Goal: Communication & Community: Answer question/provide support

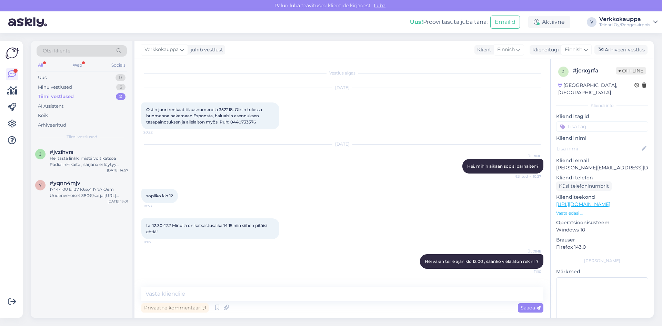
click at [71, 96] on div "Tiimi vestlused" at bounding box center [56, 96] width 36 height 7
click at [50, 77] on div "Uus 0" at bounding box center [82, 78] width 90 height 10
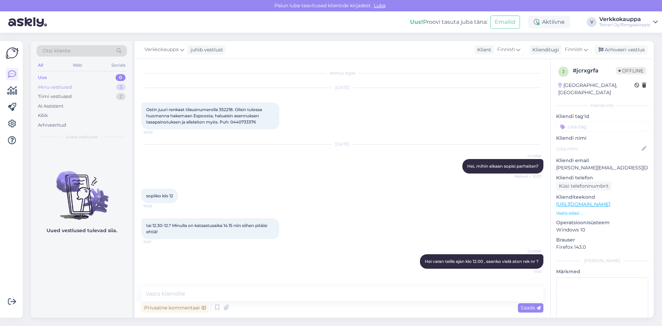
click at [45, 85] on div "Minu vestlused" at bounding box center [55, 87] width 34 height 7
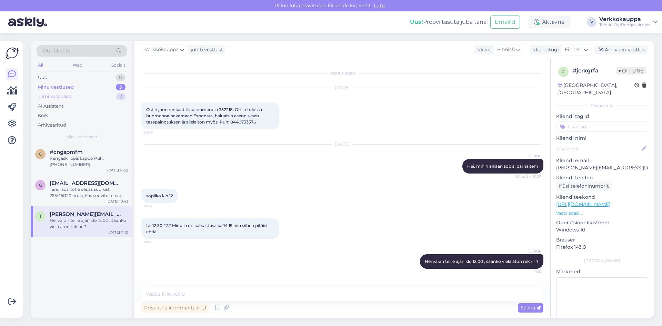
click at [57, 96] on div "Tiimi vestlused" at bounding box center [55, 96] width 34 height 7
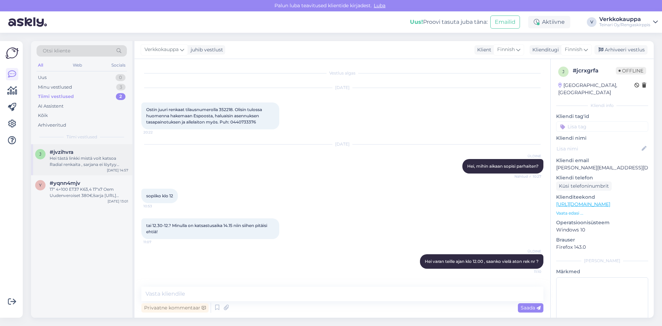
click at [81, 153] on div "#jvzihvra" at bounding box center [89, 152] width 79 height 6
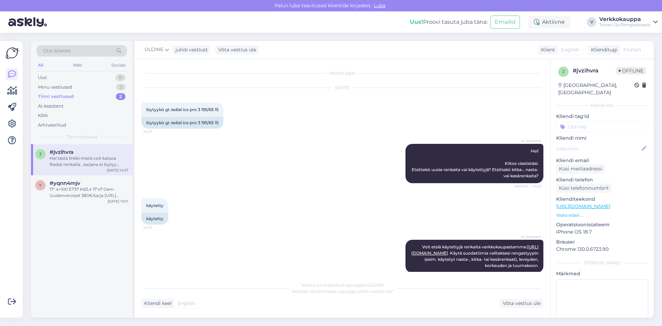
scroll to position [316, 0]
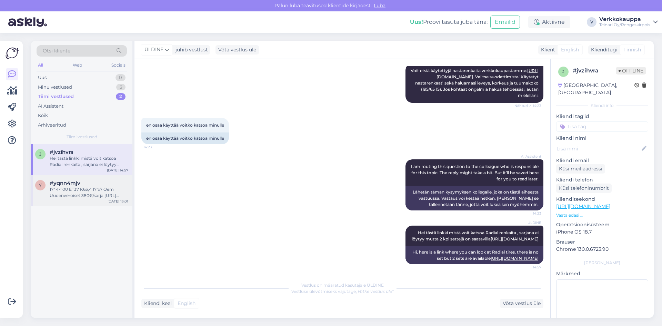
click at [84, 193] on div "17″ 4×100 ET37 K63,4 17″x7 Oem Uudenveroiset 380€/sarja [URL][DOMAIN_NAME] Uude…" at bounding box center [89, 192] width 79 height 12
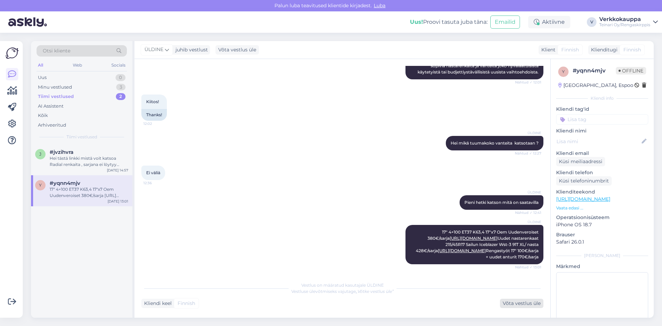
click at [521, 303] on div "Võta vestlus üle" at bounding box center [521, 303] width 43 height 9
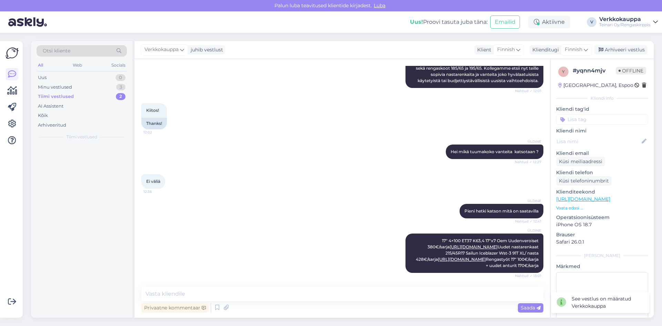
scroll to position [284, 0]
click at [616, 50] on div "Arhiveeri vestlus" at bounding box center [621, 49] width 53 height 9
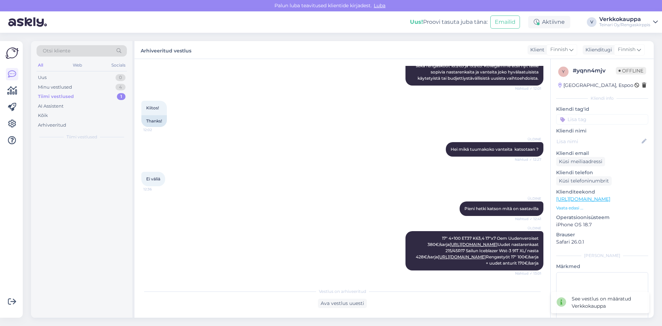
scroll to position [287, 0]
click at [85, 163] on div "Hei tästä linkki mistä voit katsoa Radial renkaita , sarjana ei löytyy mutta 2 …" at bounding box center [89, 161] width 79 height 12
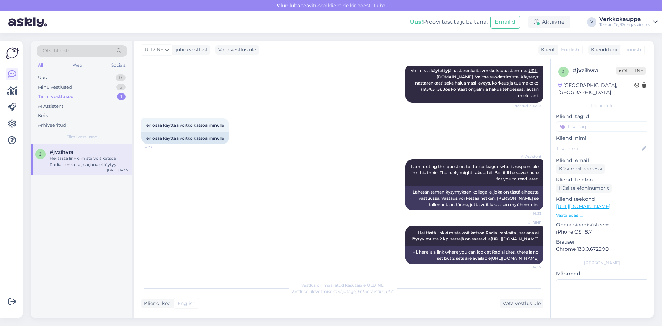
scroll to position [316, 0]
click at [515, 306] on div "Võta vestlus üle" at bounding box center [521, 303] width 43 height 9
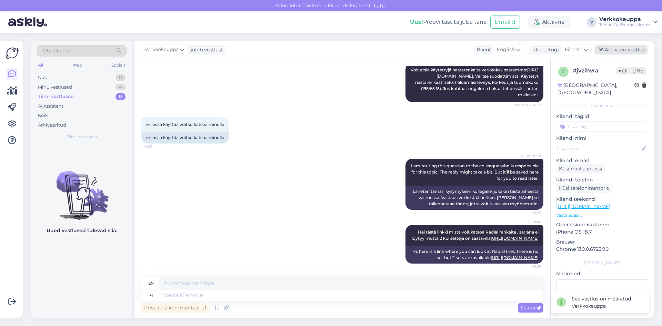
click at [620, 48] on div "Arhiveeri vestlus" at bounding box center [621, 49] width 53 height 9
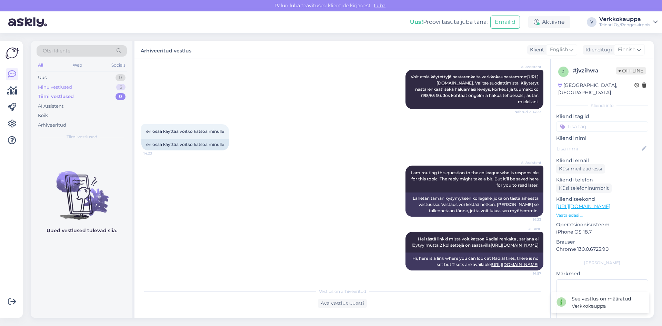
click at [73, 87] on div "Minu vestlused 3" at bounding box center [82, 87] width 90 height 10
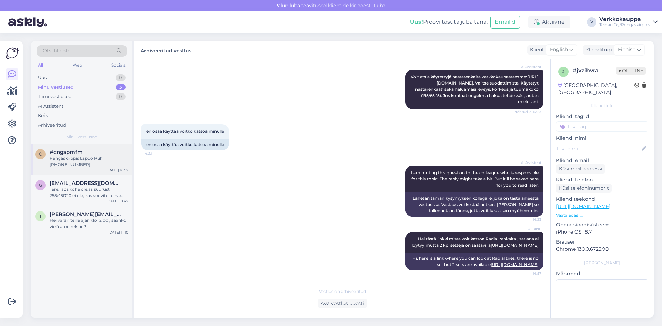
click at [62, 152] on span "#cngspmfm" at bounding box center [66, 152] width 33 height 6
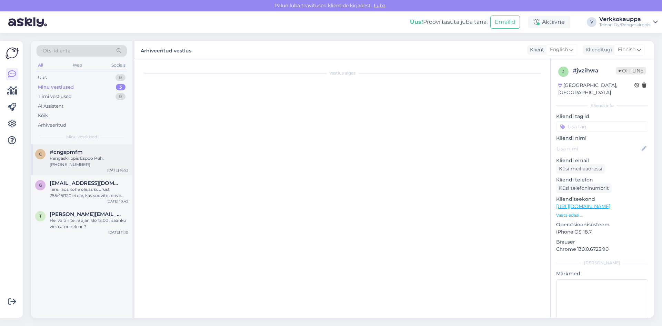
scroll to position [86, 0]
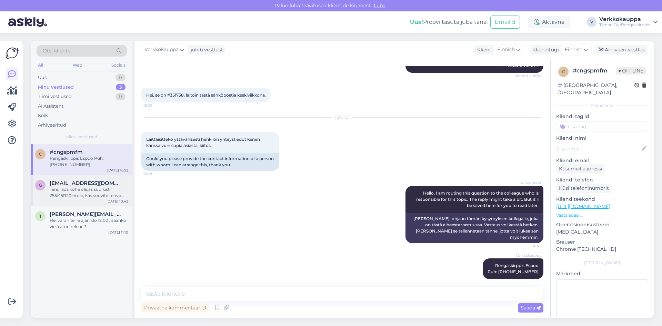
click at [81, 191] on div "Tere, laos kohe ole,as suurust 255/45R20 ei ole, kas soovite rehve tellida?" at bounding box center [89, 192] width 79 height 12
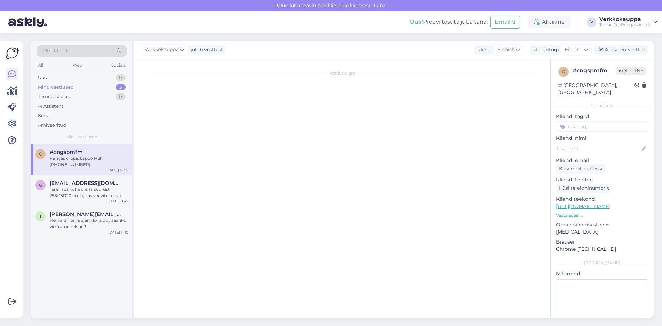
scroll to position [0, 0]
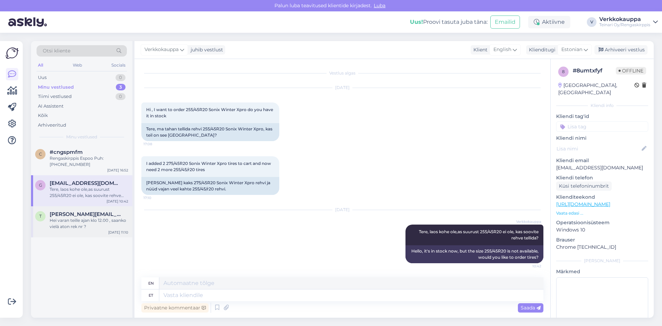
click at [62, 221] on div "Hei varan teille ajan klo 12.00 , saanko vielä aton rek nr ?" at bounding box center [89, 223] width 79 height 12
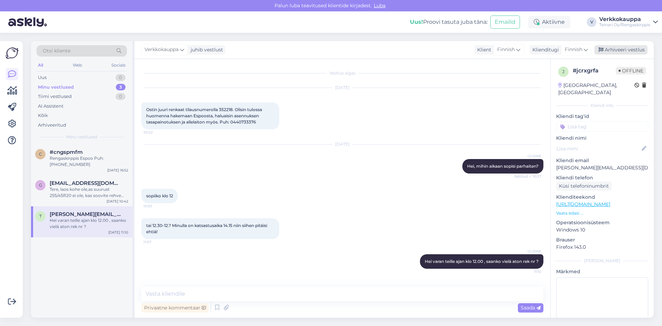
click at [615, 49] on div "Arhiveeri vestlus" at bounding box center [621, 49] width 53 height 9
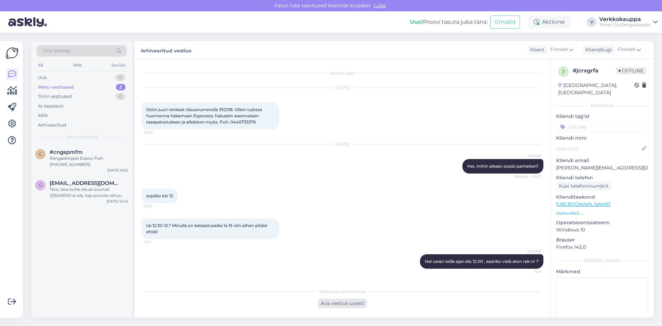
click at [343, 305] on div "Ava vestlus uuesti" at bounding box center [342, 303] width 49 height 9
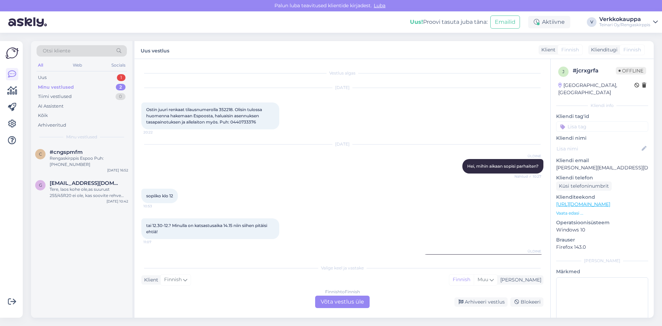
scroll to position [22, 0]
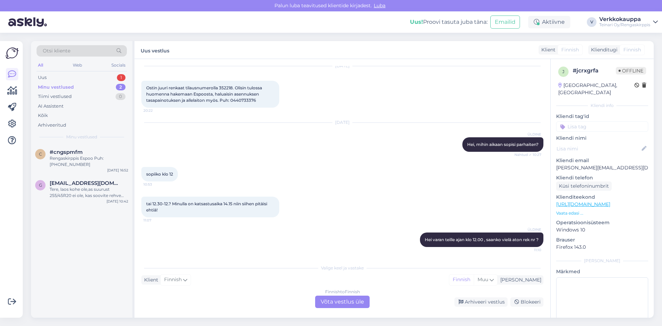
click at [352, 301] on div "Finnish to Finnish Võta vestlus üle" at bounding box center [342, 302] width 54 height 12
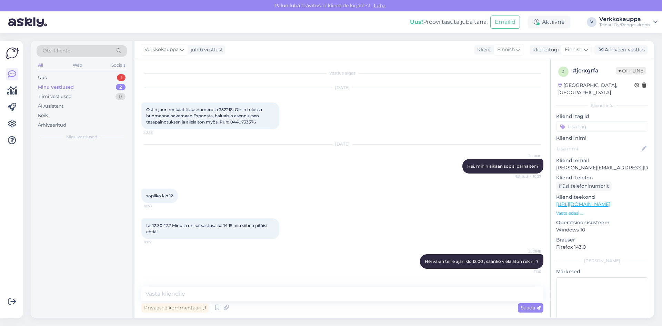
scroll to position [0, 0]
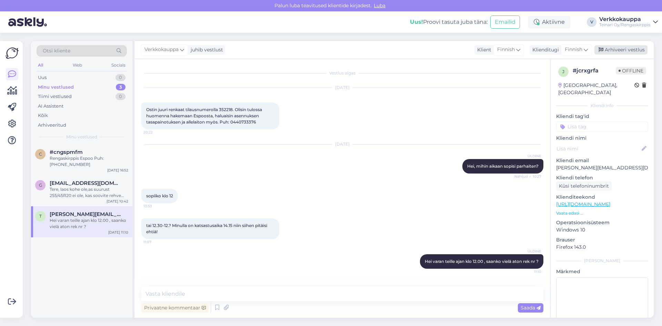
click at [625, 51] on div "Arhiveeri vestlus" at bounding box center [621, 49] width 53 height 9
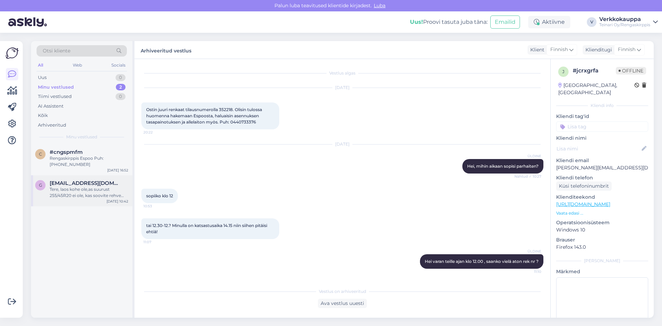
click at [77, 192] on div "Tere, laos kohe ole,as suurust 255/45R20 ei ole, kas soovite rehve tellida?" at bounding box center [89, 192] width 79 height 12
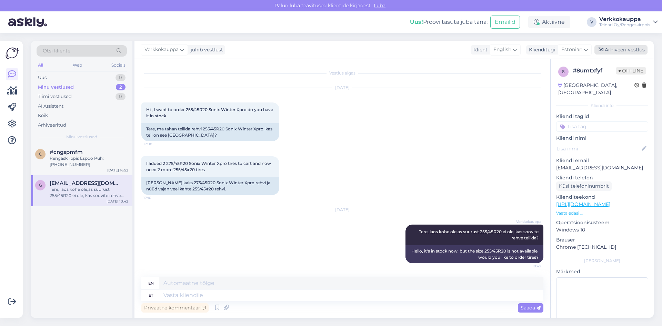
click at [623, 48] on div "Arhiveeri vestlus" at bounding box center [621, 49] width 53 height 9
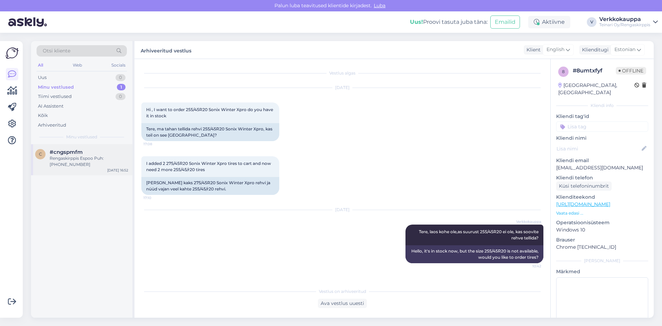
click at [88, 158] on div "Rengaskirppis Espoo Puh: [PHONE_NUMBER]" at bounding box center [89, 161] width 79 height 12
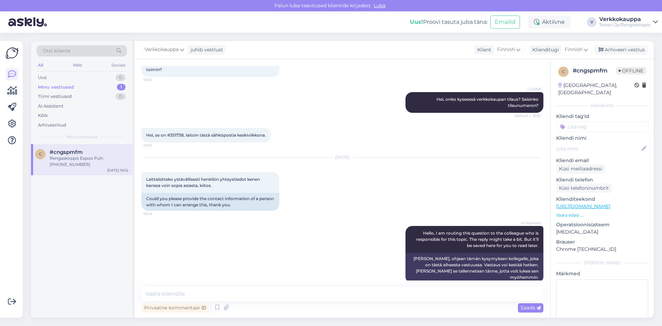
scroll to position [86, 0]
